Goal: Transaction & Acquisition: Purchase product/service

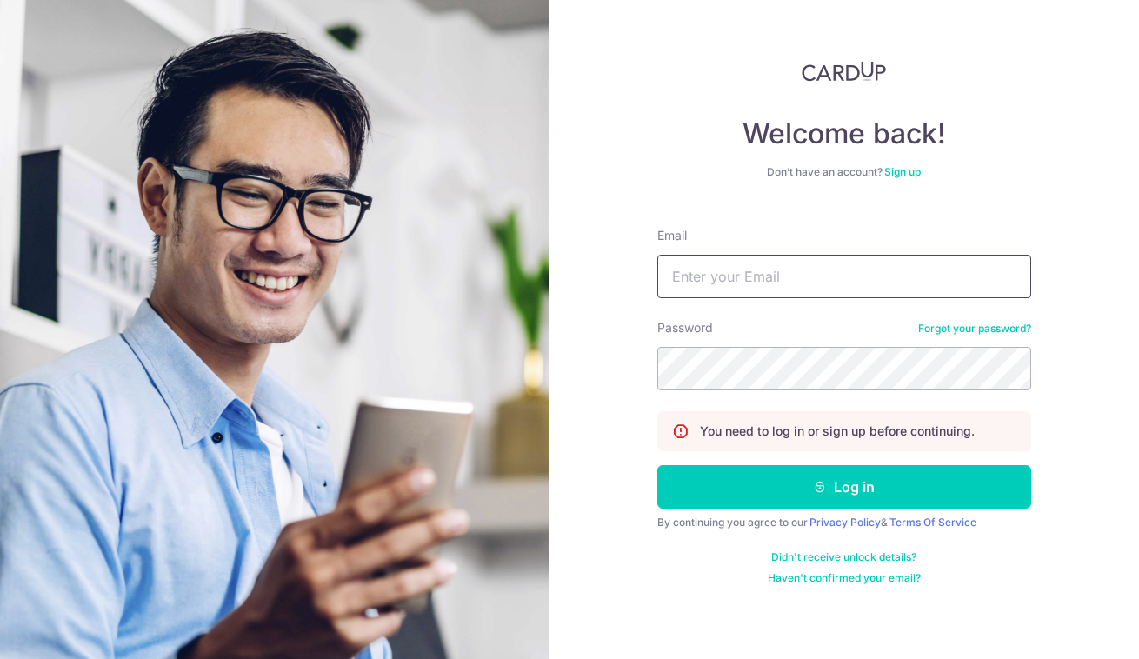
click at [742, 280] on input "Email" at bounding box center [844, 276] width 374 height 43
click at [0, 658] on com-1password-button at bounding box center [0, 659] width 0 height 0
type input "yassy.chan@thedailytumble.com"
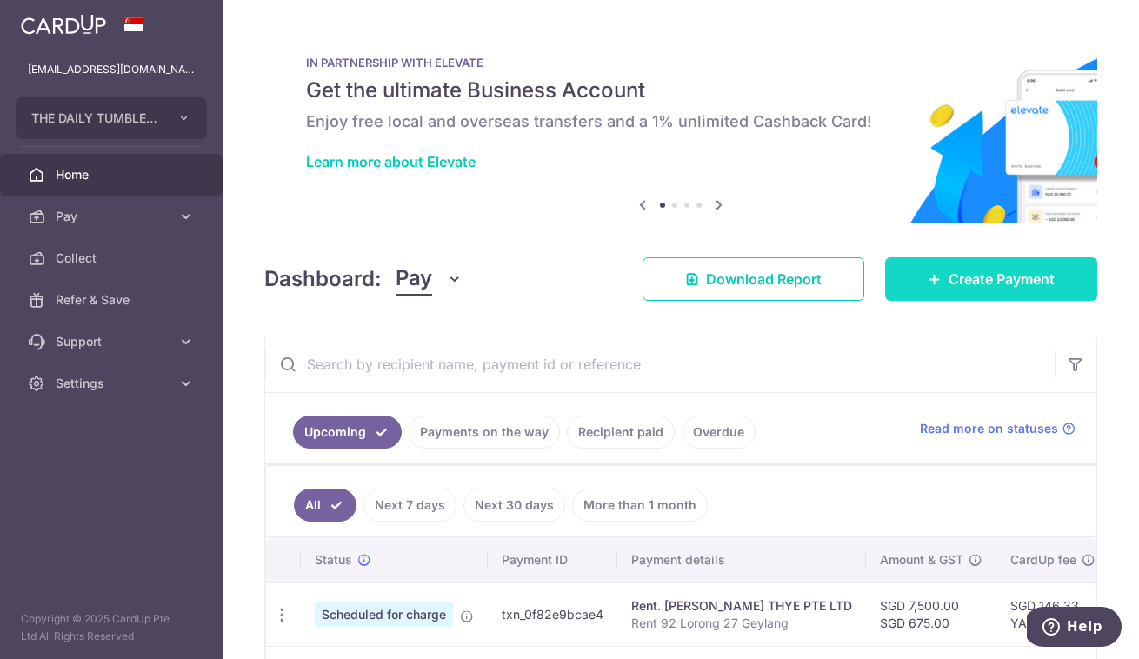
click at [970, 282] on span "Create Payment" at bounding box center [1001, 279] width 106 height 21
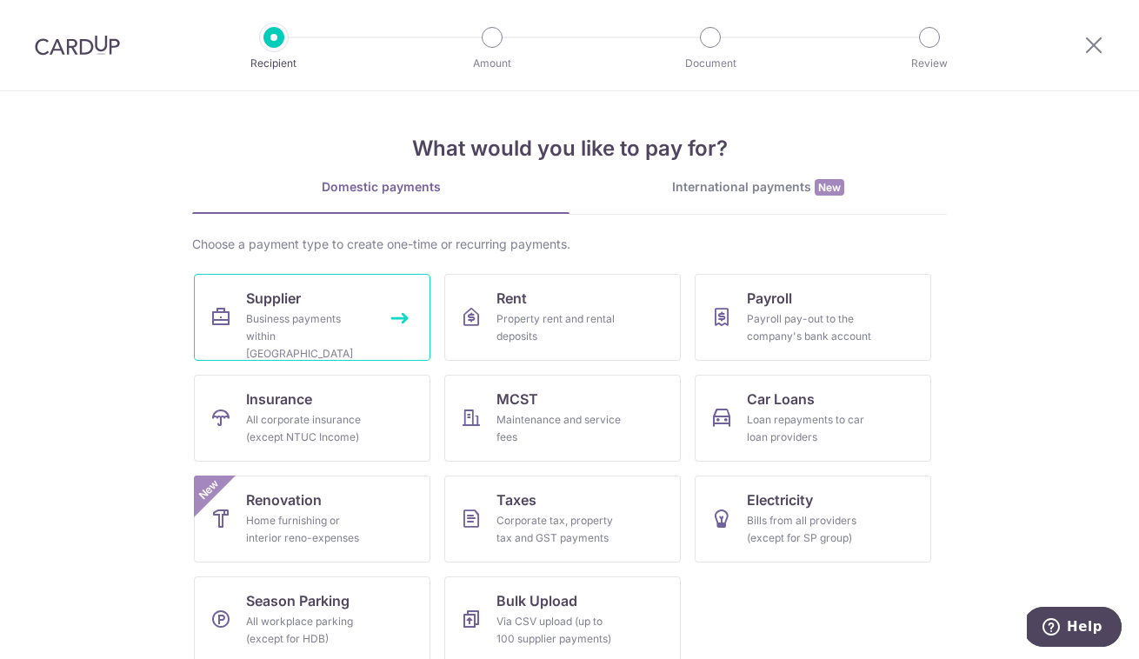
click at [336, 324] on div "Business payments within Singapore" at bounding box center [308, 336] width 125 height 52
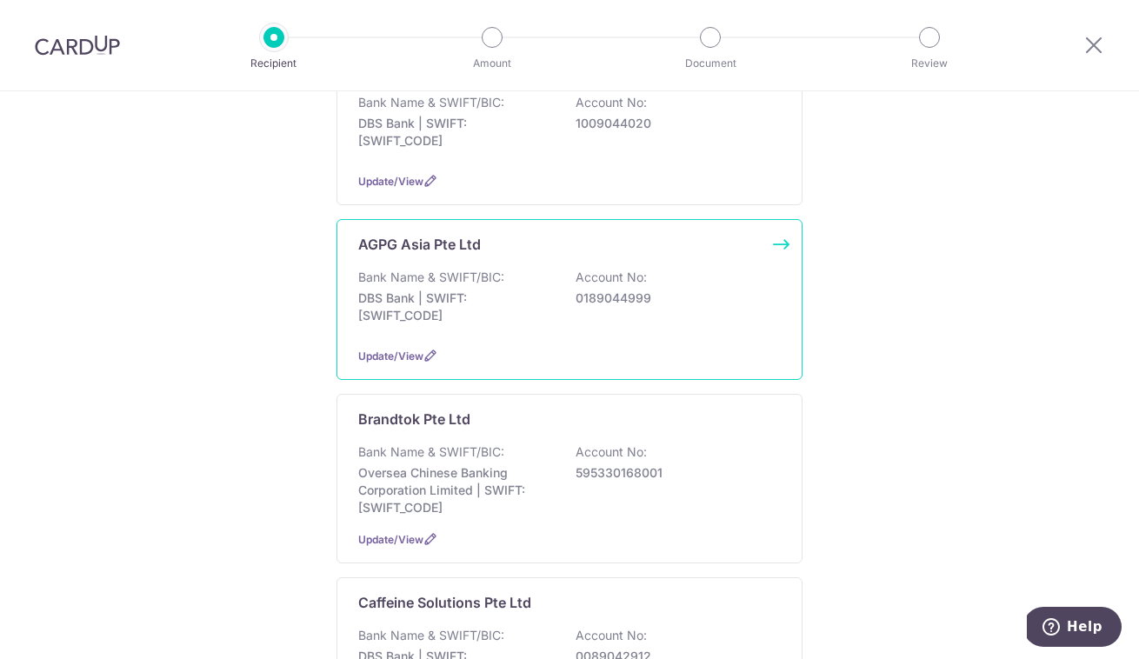
scroll to position [351, 0]
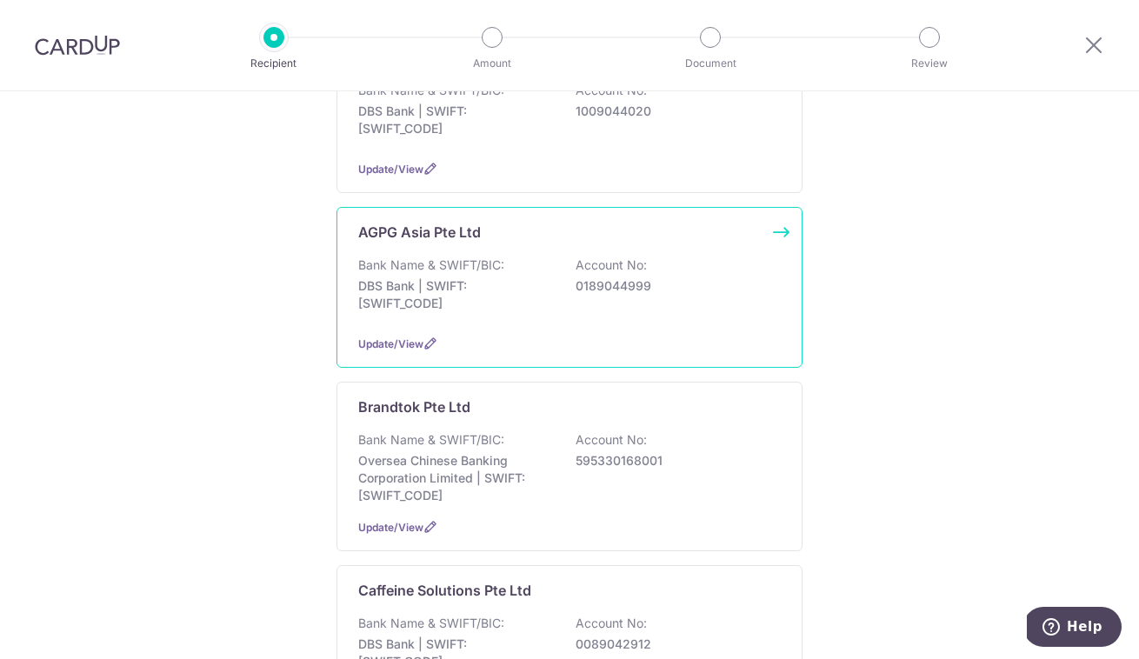
click at [473, 293] on p "DBS Bank | SWIFT: DBSSSGSGXXX" at bounding box center [455, 294] width 195 height 35
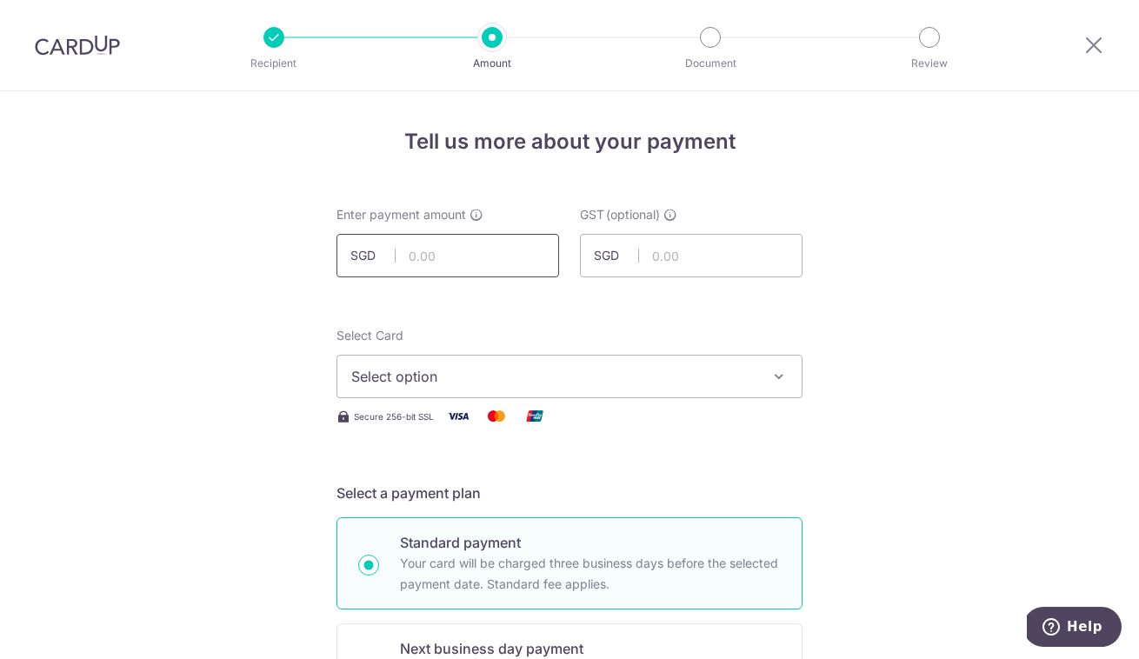
click at [471, 261] on input "text" at bounding box center [447, 255] width 223 height 43
type input "195.80"
click at [679, 241] on input "text" at bounding box center [691, 255] width 223 height 43
type input "17.62"
click at [641, 381] on span "Select option" at bounding box center [553, 376] width 405 height 21
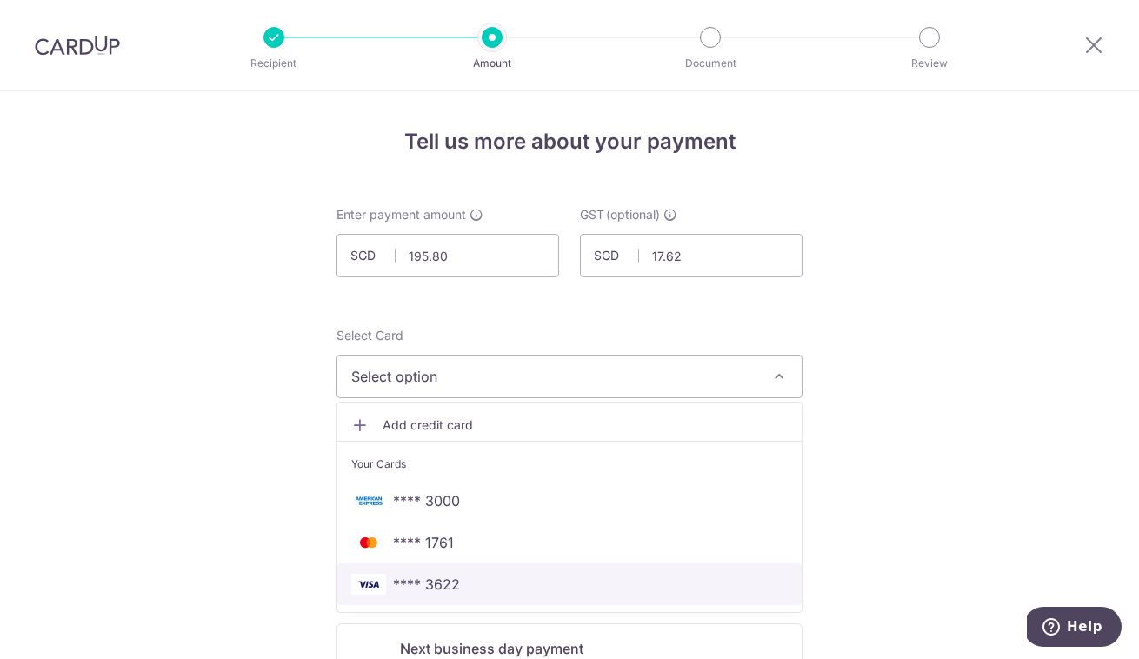
click at [484, 580] on span "**** 3622" at bounding box center [569, 584] width 436 height 21
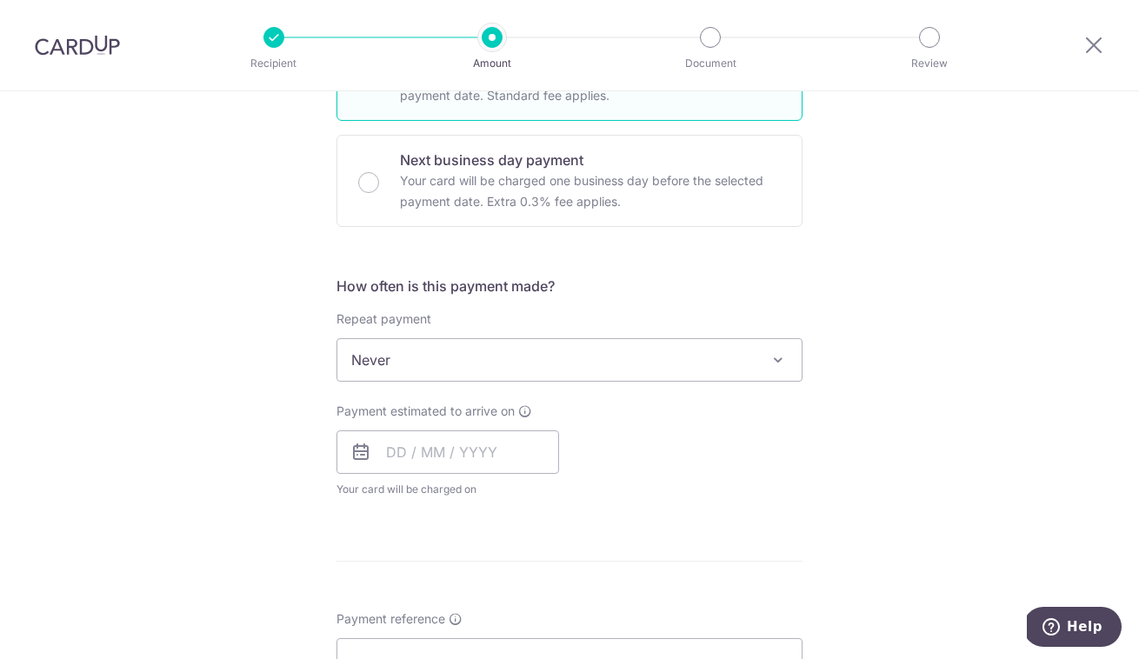
scroll to position [530, 0]
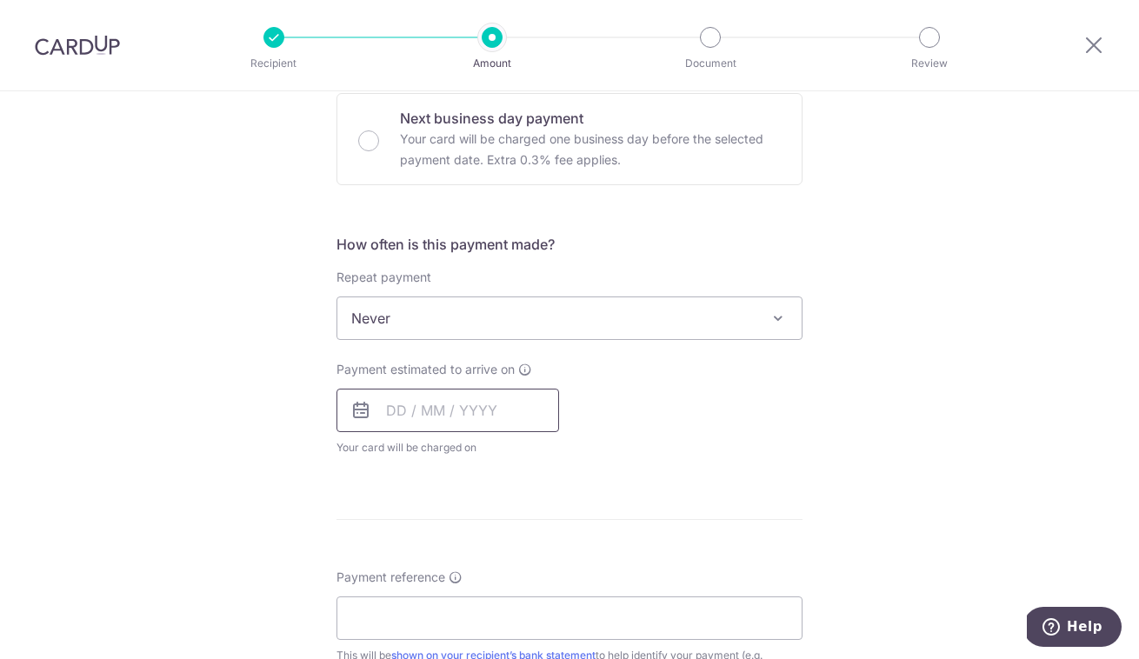
click at [481, 422] on input "text" at bounding box center [447, 410] width 223 height 43
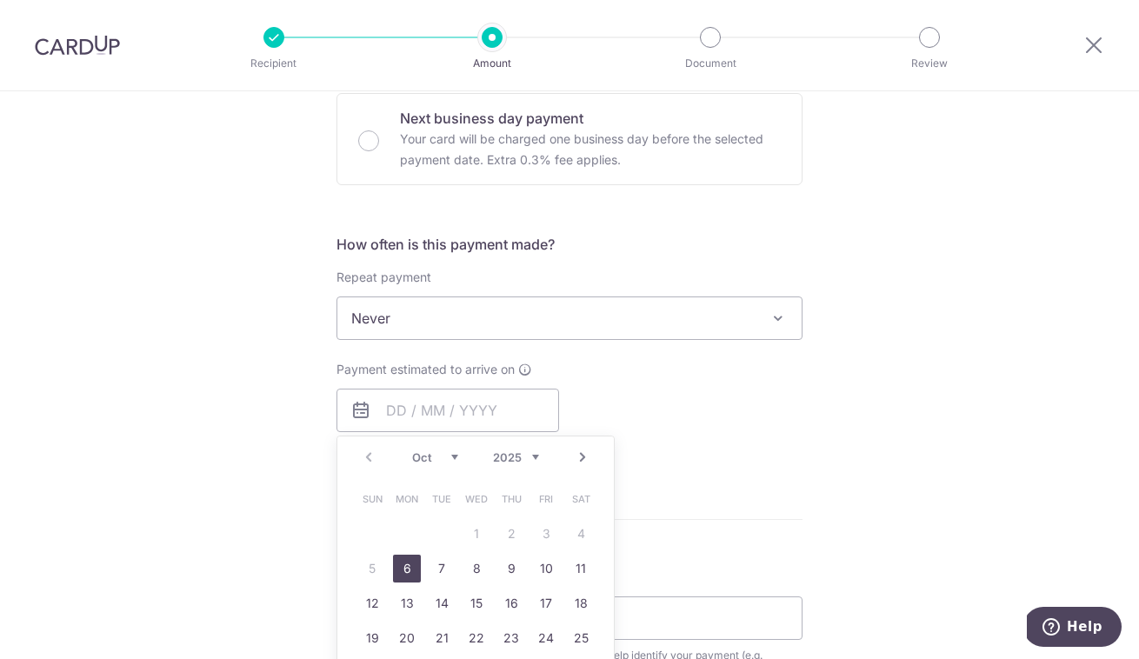
click at [609, 499] on div "Prev Next Oct Nov Dec 2025 2026 2027 2028 2029 2030 2031 2032 2033 2034 2035 Su…" at bounding box center [475, 594] width 278 height 316
click at [397, 573] on link "6" at bounding box center [407, 569] width 28 height 28
type input "[DATE]"
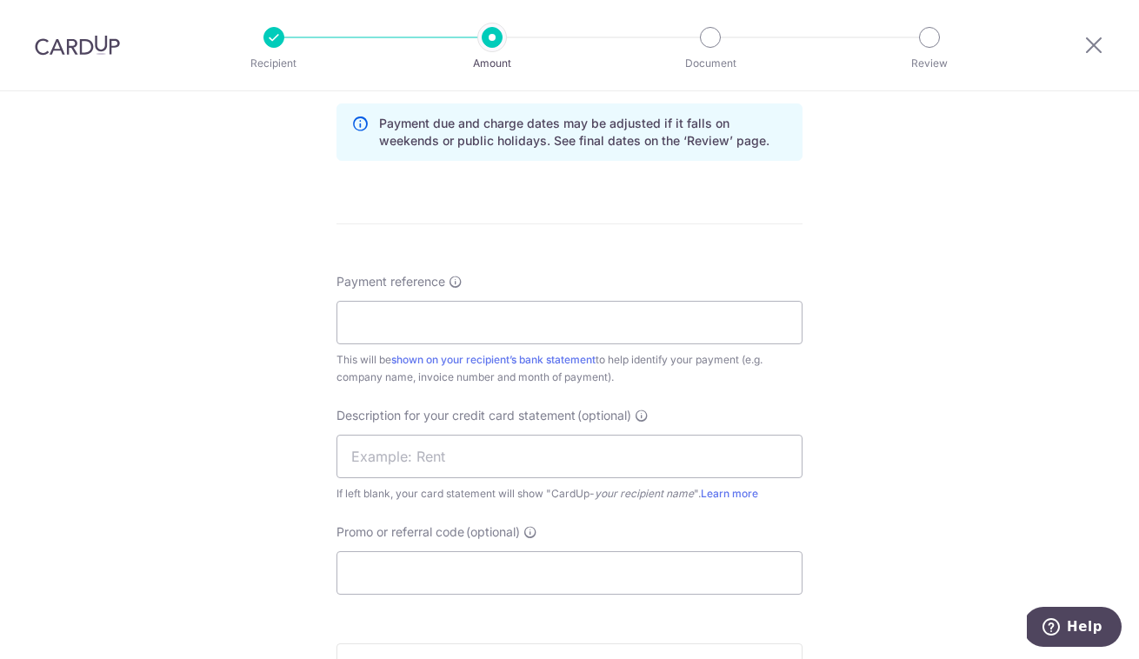
scroll to position [915, 0]
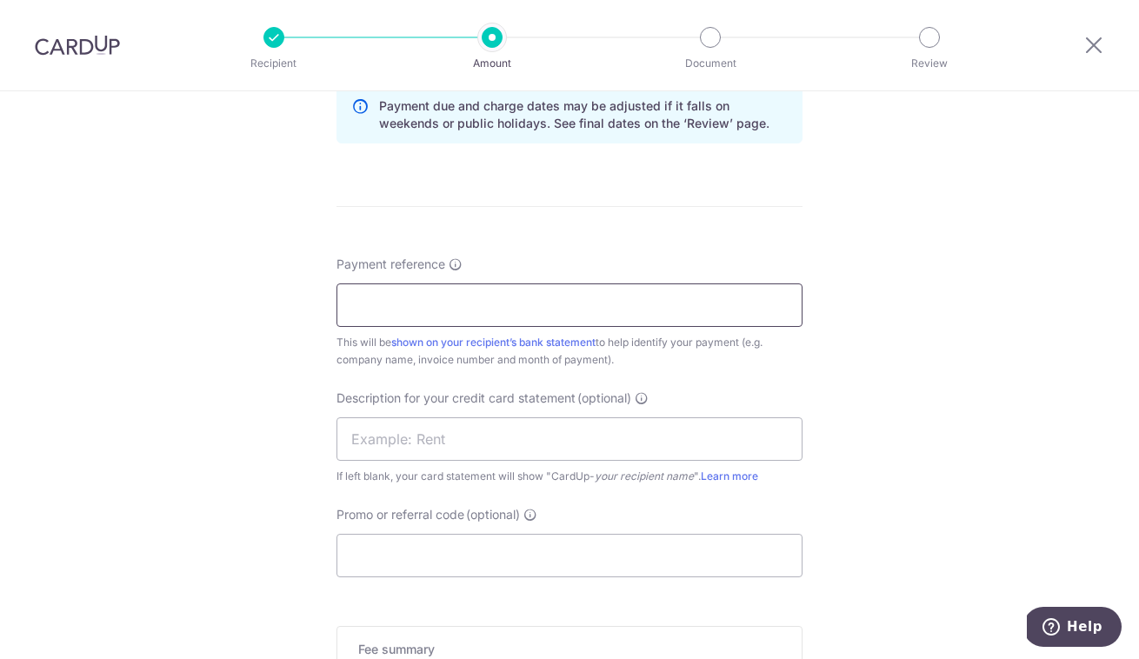
click at [432, 295] on input "Payment reference" at bounding box center [569, 304] width 466 height 43
click at [381, 307] on input "SAL 037597" at bounding box center [569, 304] width 466 height 43
type input "SAL-037597"
click at [387, 439] on input "text" at bounding box center [569, 438] width 466 height 43
type input "ABV 30 Sep"
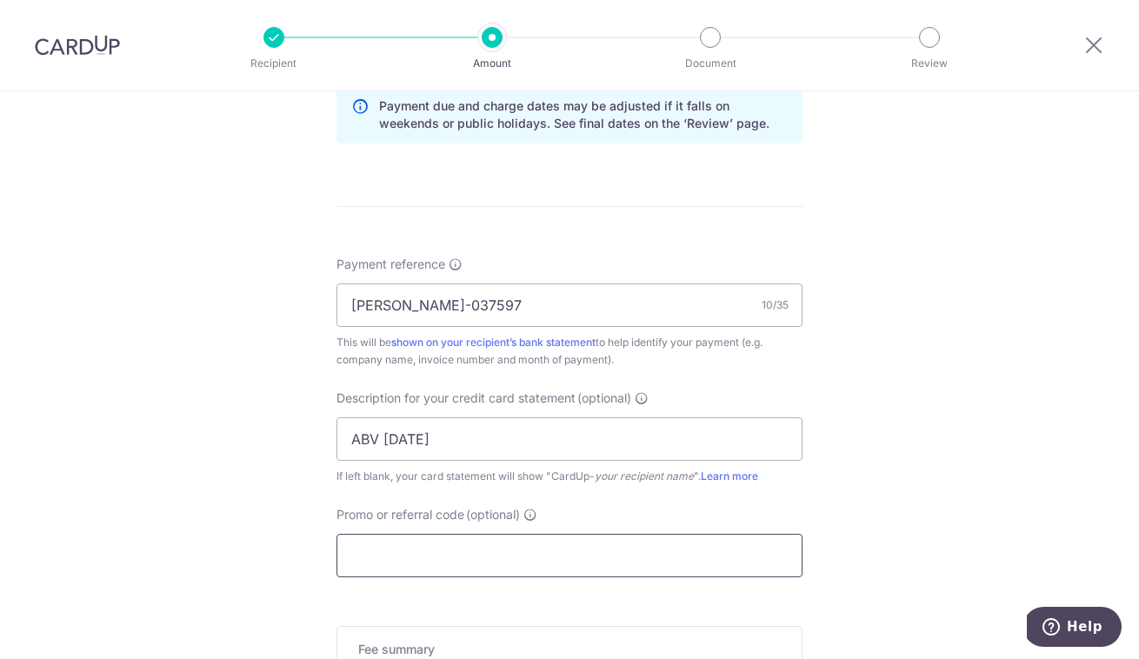
click at [387, 573] on input "Promo or referral code (optional)" at bounding box center [569, 555] width 466 height 43
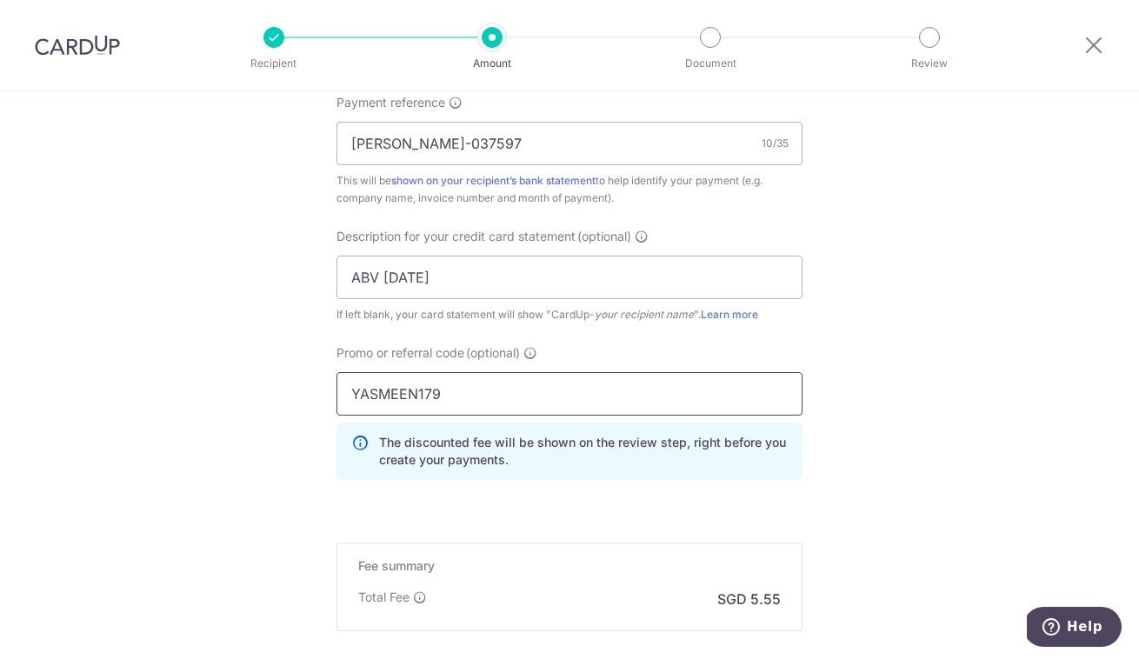
scroll to position [1271, 0]
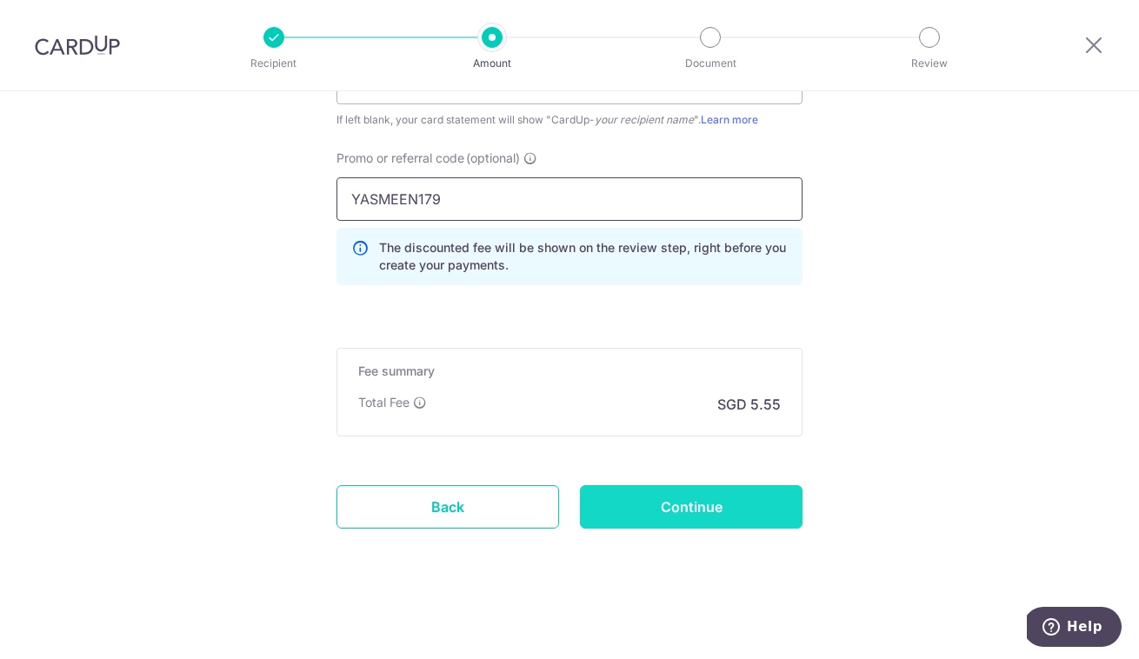
type input "YASMEEN179"
click at [660, 509] on input "Continue" at bounding box center [691, 506] width 223 height 43
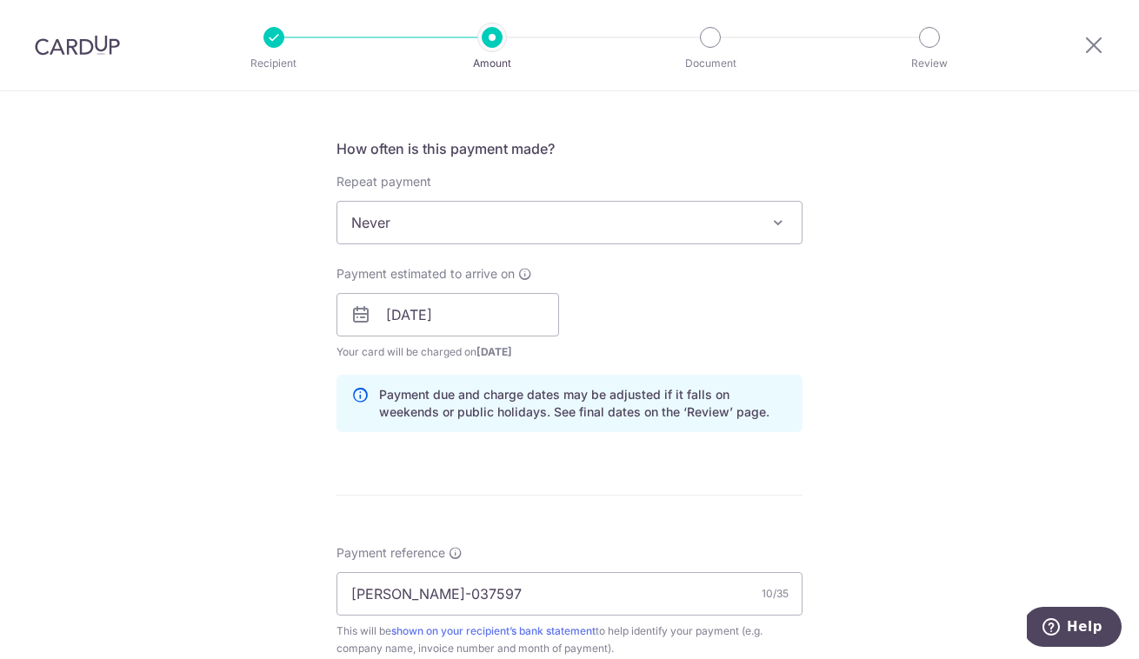
scroll to position [816, 0]
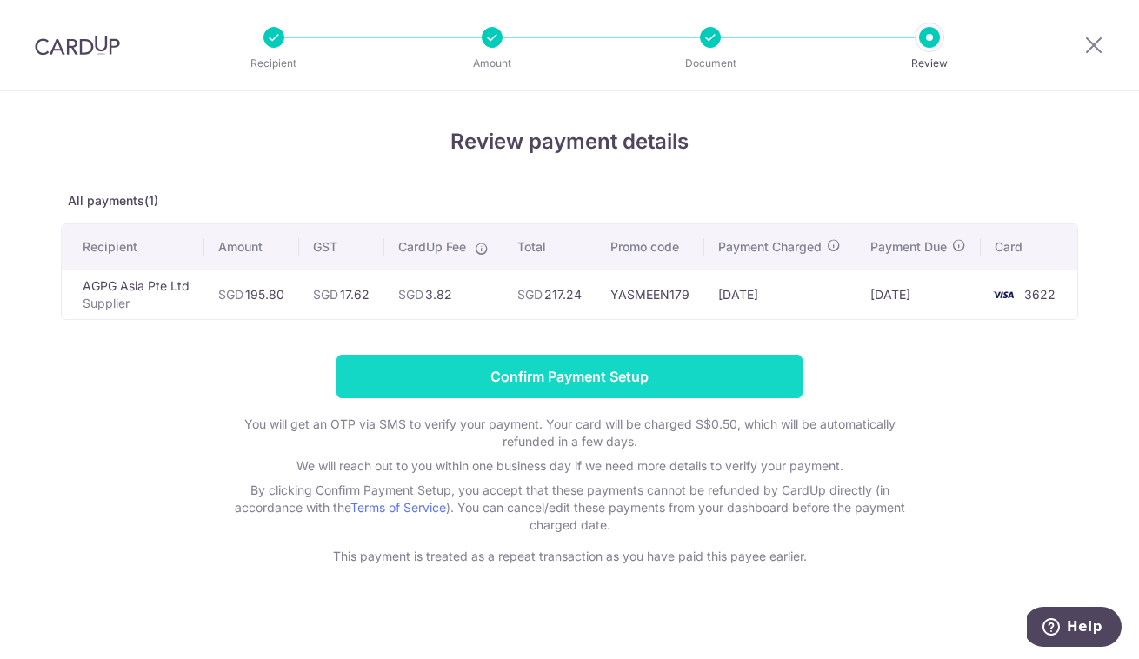
click at [714, 367] on input "Confirm Payment Setup" at bounding box center [569, 376] width 466 height 43
